Goal: Information Seeking & Learning: Learn about a topic

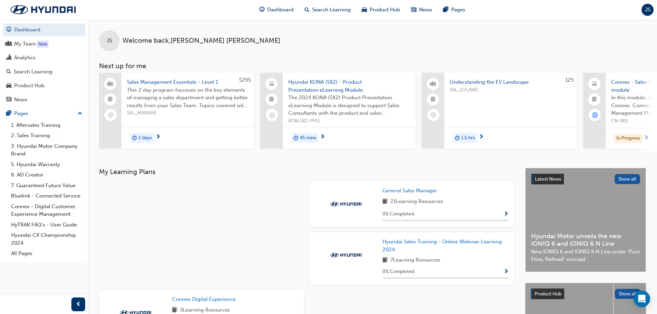
click at [506, 216] on span "Show Progress" at bounding box center [506, 214] width 5 height 6
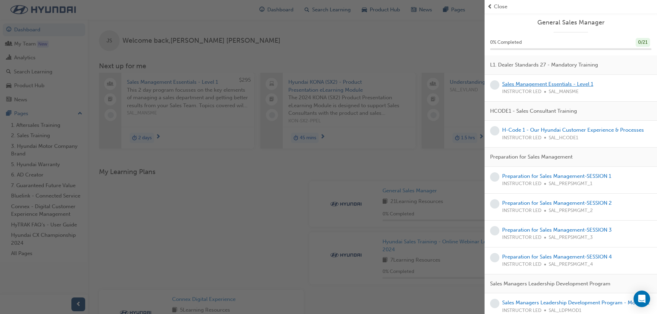
click at [532, 83] on link "Sales Management Essentials - Level 1" at bounding box center [547, 84] width 91 height 6
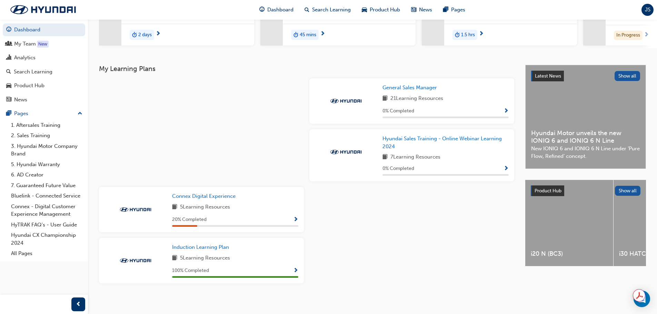
scroll to position [109, 0]
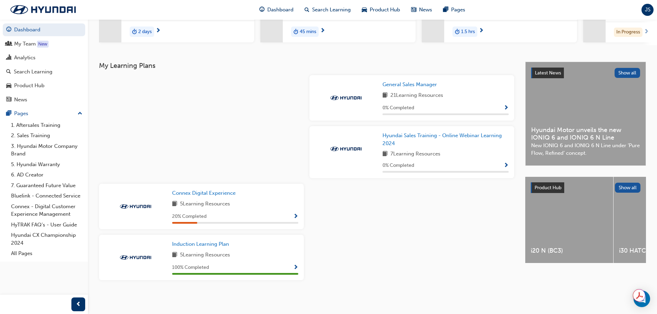
click at [497, 97] on div "21 Learning Resources" at bounding box center [446, 95] width 126 height 9
click at [507, 108] on span "Show Progress" at bounding box center [506, 108] width 5 height 6
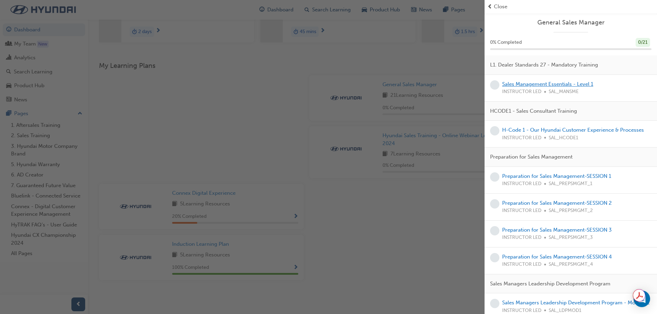
click at [571, 83] on link "Sales Management Essentials - Level 1" at bounding box center [547, 84] width 91 height 6
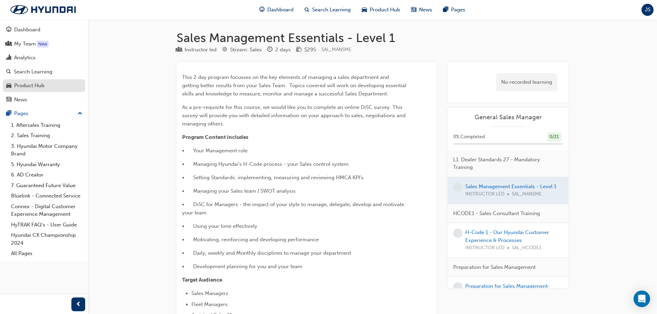
click at [38, 86] on div "Product Hub" at bounding box center [29, 86] width 30 height 8
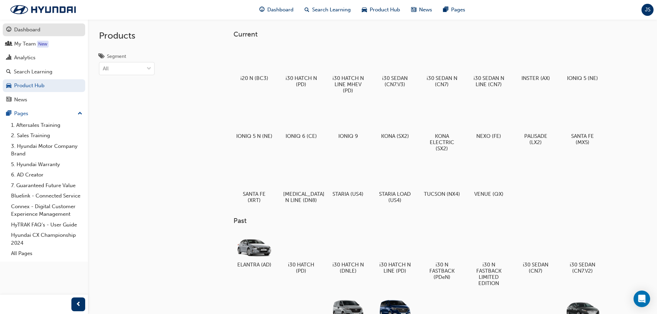
click at [26, 34] on link "Dashboard" at bounding box center [44, 29] width 82 height 13
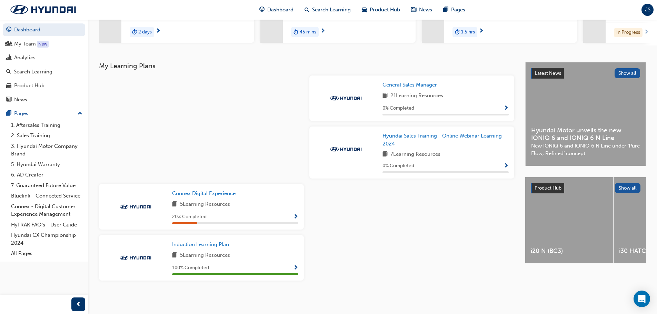
scroll to position [109, 0]
click at [296, 216] on span "Show Progress" at bounding box center [295, 217] width 5 height 6
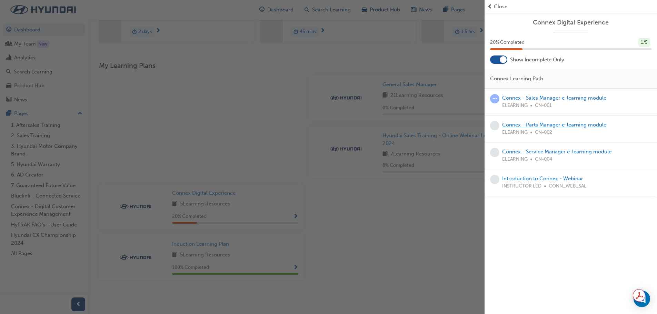
click at [534, 123] on link "Connex - Parts Manager e-learning module" at bounding box center [554, 125] width 104 height 6
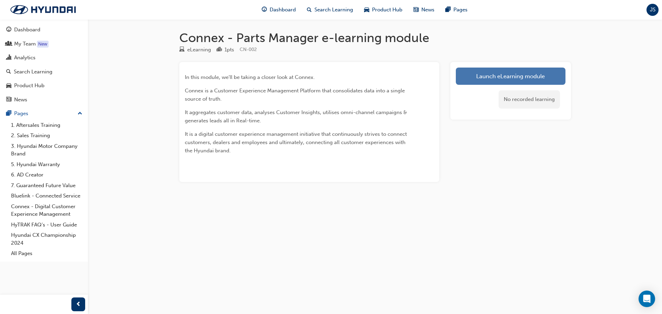
click at [482, 79] on link "Launch eLearning module" at bounding box center [511, 76] width 110 height 17
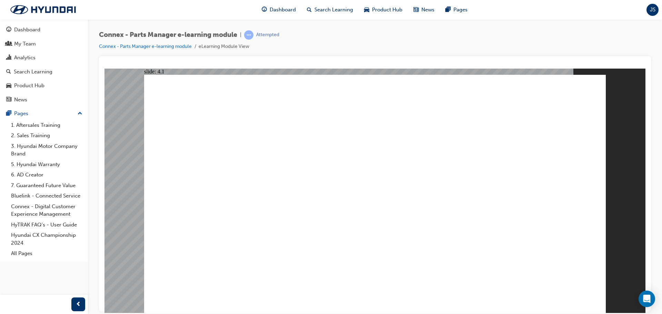
drag, startPoint x: 411, startPoint y: 282, endPoint x: 462, endPoint y: 290, distance: 51.1
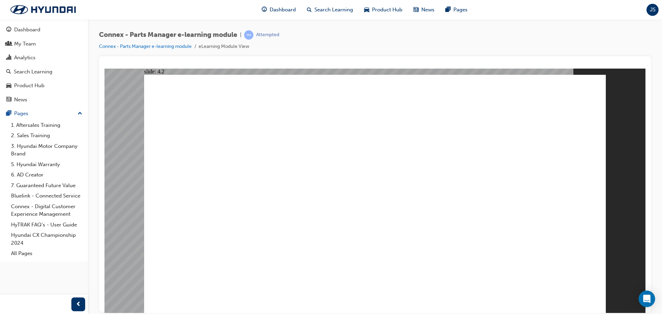
click at [105, 68] on image at bounding box center [105, 68] width 0 height 0
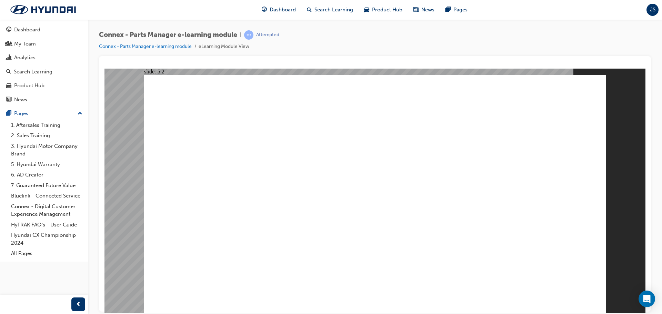
drag, startPoint x: 450, startPoint y: 222, endPoint x: 450, endPoint y: 229, distance: 6.6
